Goal: Task Accomplishment & Management: Complete application form

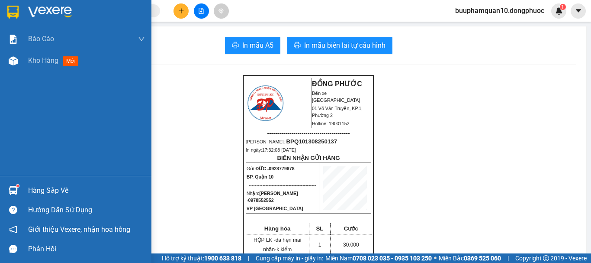
click at [10, 187] on img at bounding box center [13, 190] width 9 height 9
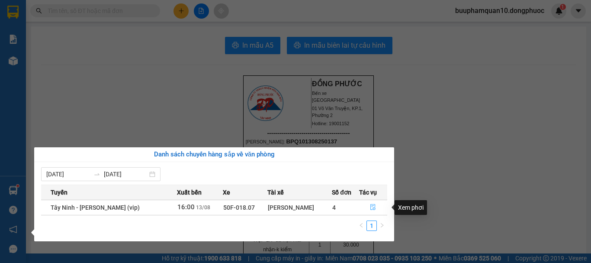
click at [376, 207] on button "button" at bounding box center [373, 207] width 28 height 14
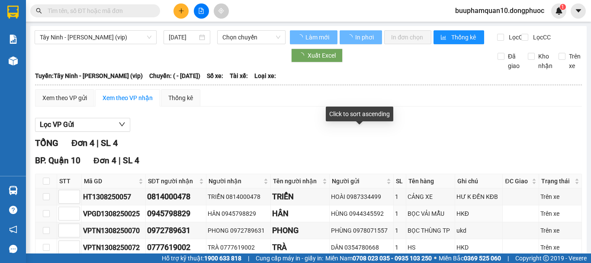
scroll to position [54, 0]
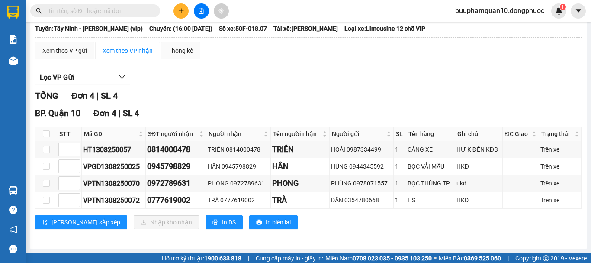
click at [111, 10] on input "text" at bounding box center [99, 11] width 102 height 10
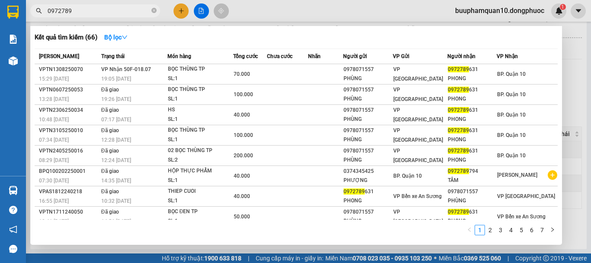
type input "0972789"
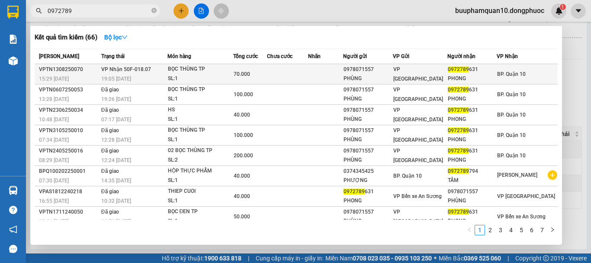
click at [250, 74] on span "70.000" at bounding box center [242, 74] width 16 height 6
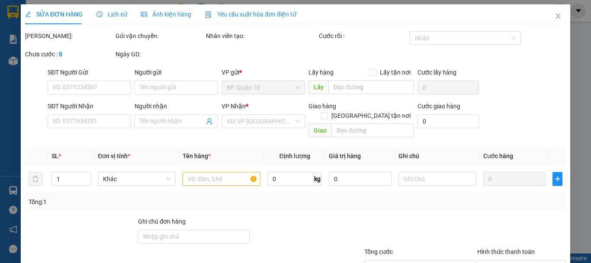
type input "0978071557"
type input "PHÙNG"
type input "0972789631"
type input "PHONG"
type input "70.000"
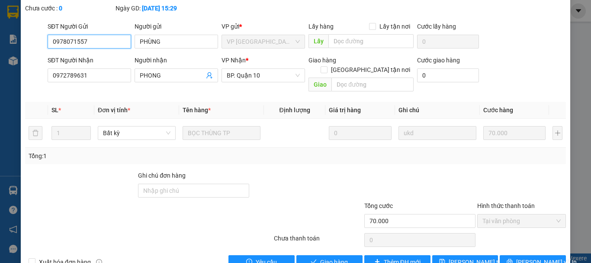
scroll to position [59, 0]
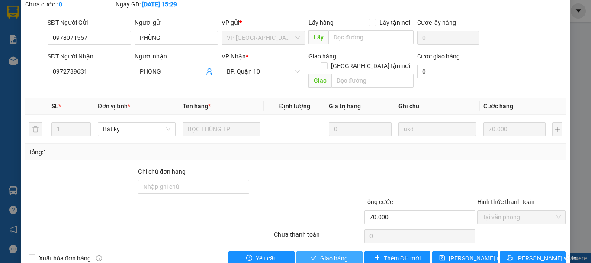
click at [315, 251] on button "Giao hàng" at bounding box center [329, 258] width 66 height 14
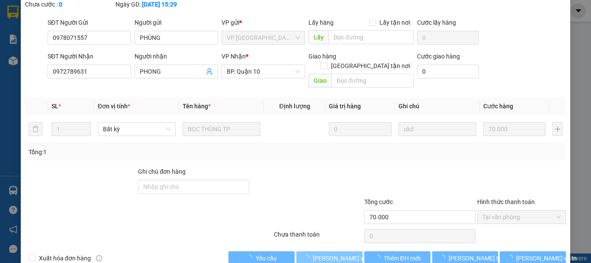
click at [319, 253] on span "[PERSON_NAME] và Giao hàng" at bounding box center [354, 258] width 83 height 10
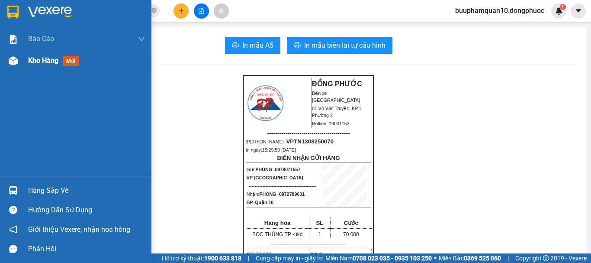
click at [41, 62] on span "Kho hàng" at bounding box center [43, 60] width 30 height 8
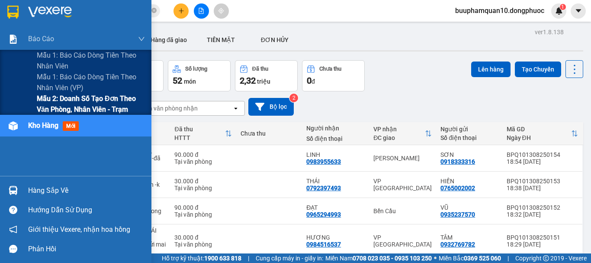
click at [64, 97] on span "Mẫu 2: Doanh số tạo đơn theo Văn phòng, nhân viên - Trạm" at bounding box center [91, 104] width 108 height 22
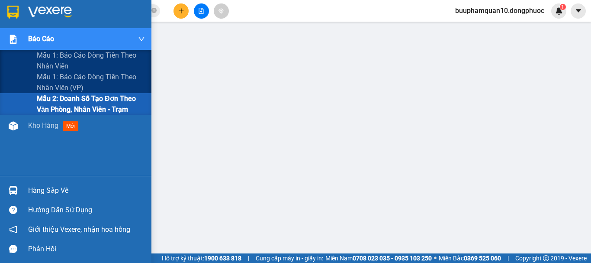
click at [53, 101] on span "Mẫu 2: Doanh số tạo đơn theo Văn phòng, nhân viên - Trạm" at bounding box center [91, 104] width 108 height 22
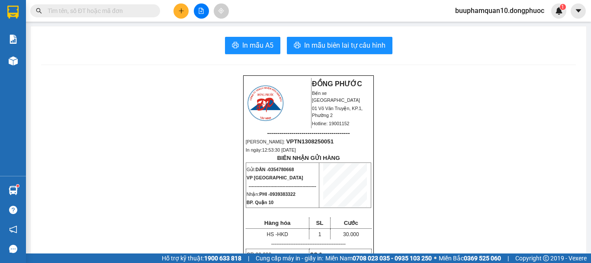
scroll to position [340, 0]
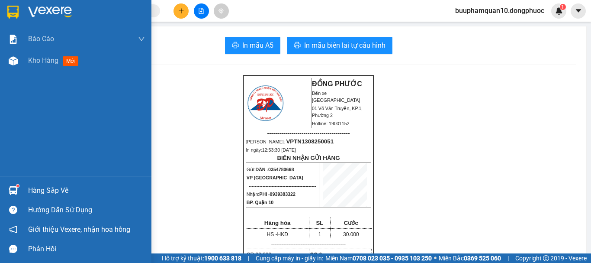
drag, startPoint x: 26, startPoint y: 189, endPoint x: 33, endPoint y: 186, distance: 7.4
click at [32, 187] on div "Hàng sắp về" at bounding box center [75, 189] width 151 height 19
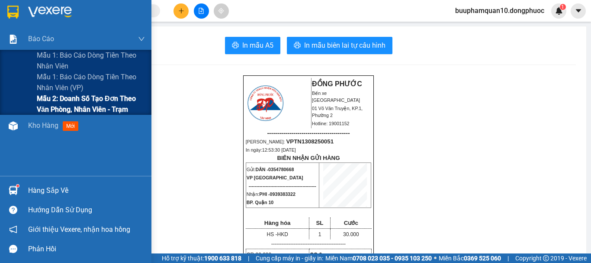
click at [66, 106] on span "Mẫu 2: Doanh số tạo đơn theo Văn phòng, nhân viên - Trạm" at bounding box center [91, 104] width 108 height 22
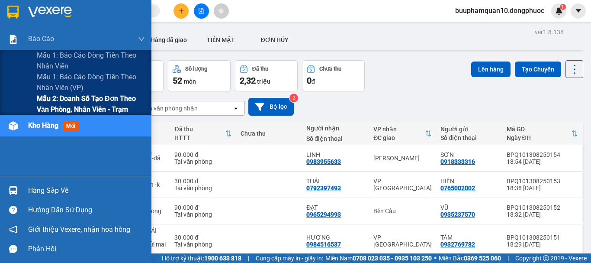
click at [58, 103] on span "Mẫu 2: Doanh số tạo đơn theo Văn phòng, nhân viên - Trạm" at bounding box center [91, 104] width 108 height 22
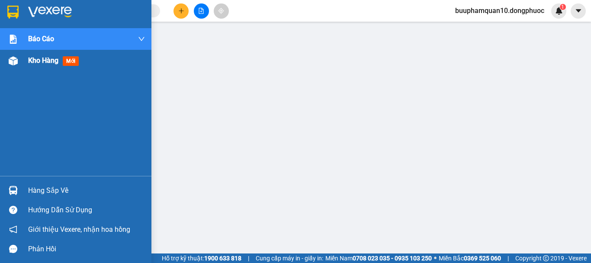
click at [47, 60] on span "Kho hàng" at bounding box center [43, 60] width 30 height 8
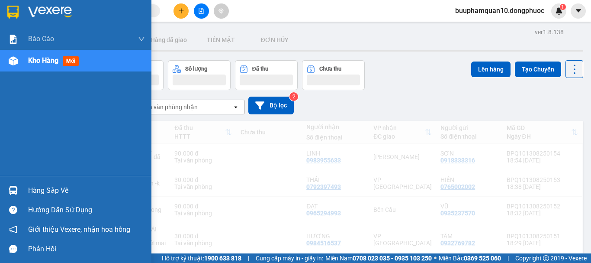
click at [48, 61] on span "Kho hàng" at bounding box center [43, 60] width 30 height 8
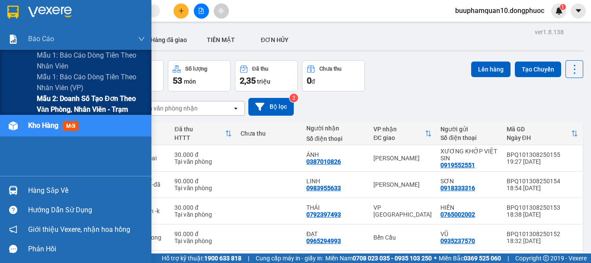
click at [81, 103] on span "Mẫu 2: Doanh số tạo đơn theo Văn phòng, nhân viên - Trạm" at bounding box center [91, 104] width 108 height 22
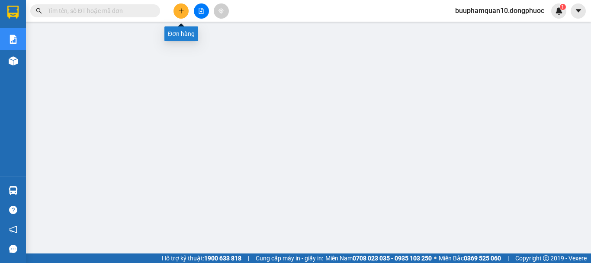
click at [177, 10] on button at bounding box center [180, 10] width 15 height 15
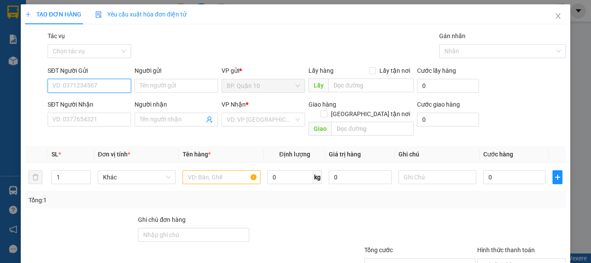
click at [95, 89] on input "SĐT Người Gửi" at bounding box center [89, 86] width 83 height 14
type input "0918333316"
click at [99, 107] on div "0918333316 - SƠN" at bounding box center [88, 103] width 72 height 10
type input "SƠN"
type input "0983955633"
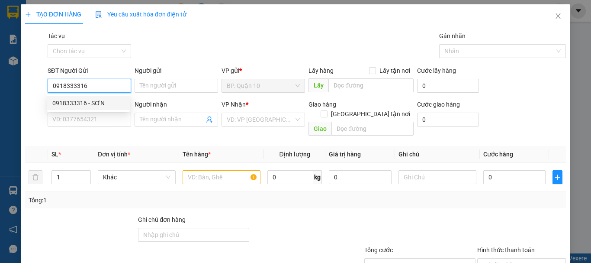
type input "LINH"
type input "90.000"
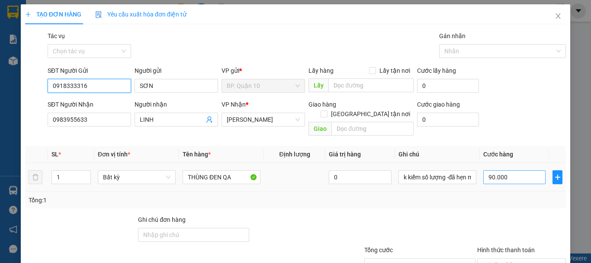
type input "0918333316"
click at [510, 170] on input "90.000" at bounding box center [514, 177] width 62 height 14
type input "7"
type input "70"
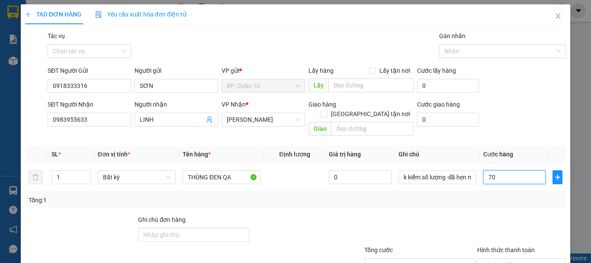
type input "70"
type input "70.000"
click at [468, 215] on div at bounding box center [419, 230] width 113 height 30
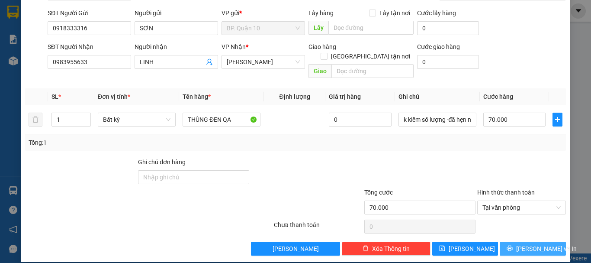
click at [546, 242] on button "[PERSON_NAME] và In" at bounding box center [533, 248] width 66 height 14
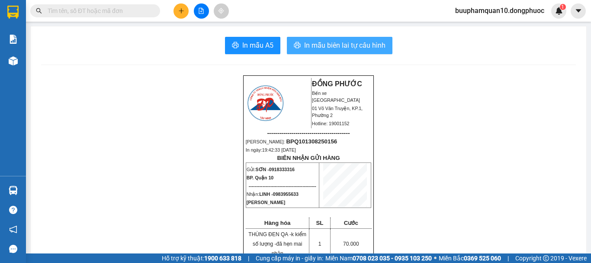
click at [332, 47] on span "In mẫu biên lai tự cấu hình" at bounding box center [344, 45] width 81 height 11
